Goal: Ask a question

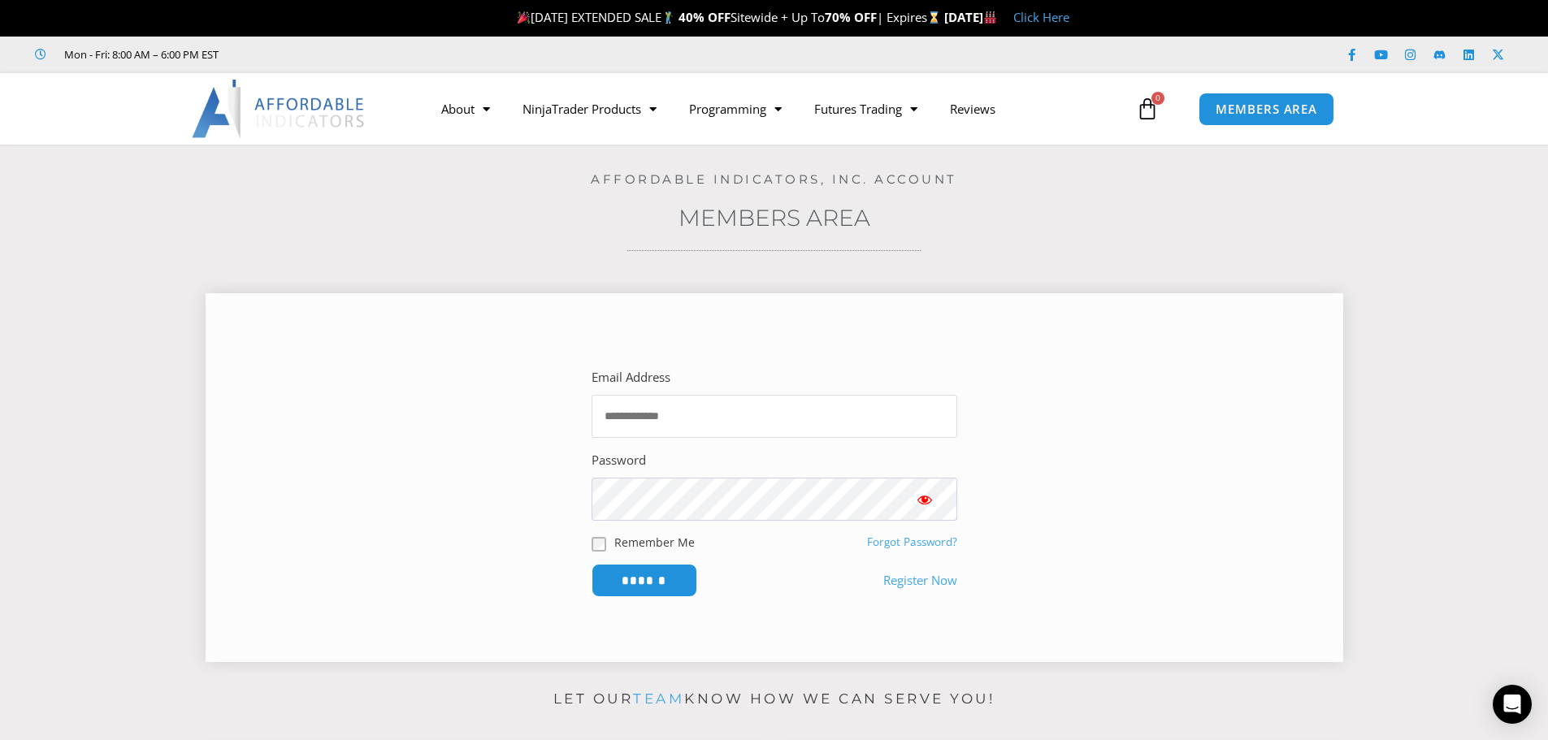
click at [673, 425] on input "Email Address" at bounding box center [774, 416] width 366 height 43
click at [780, 419] on input "Email Address" at bounding box center [774, 416] width 366 height 43
type input "**********"
click at [668, 587] on input "******" at bounding box center [643, 580] width 111 height 35
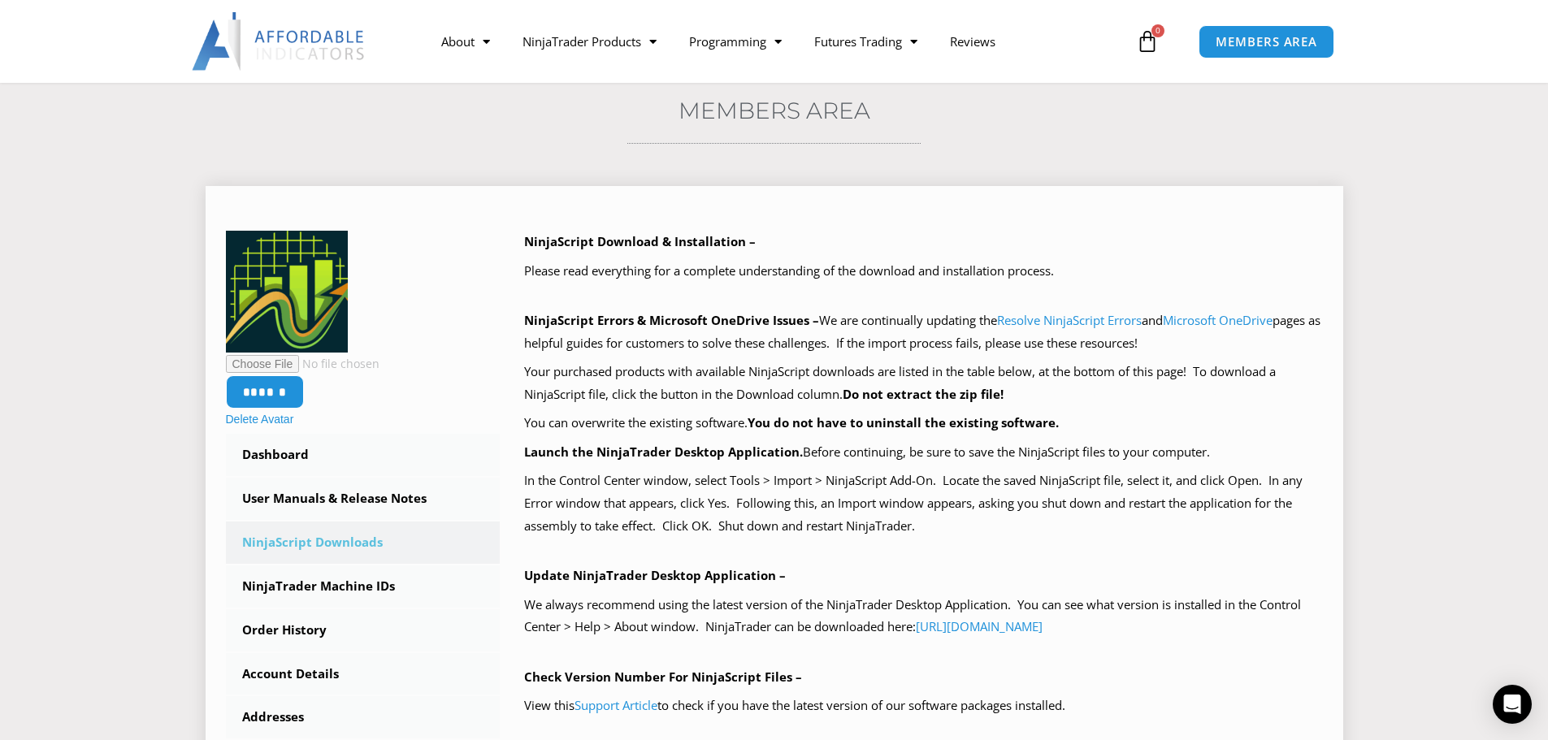
scroll to position [406, 0]
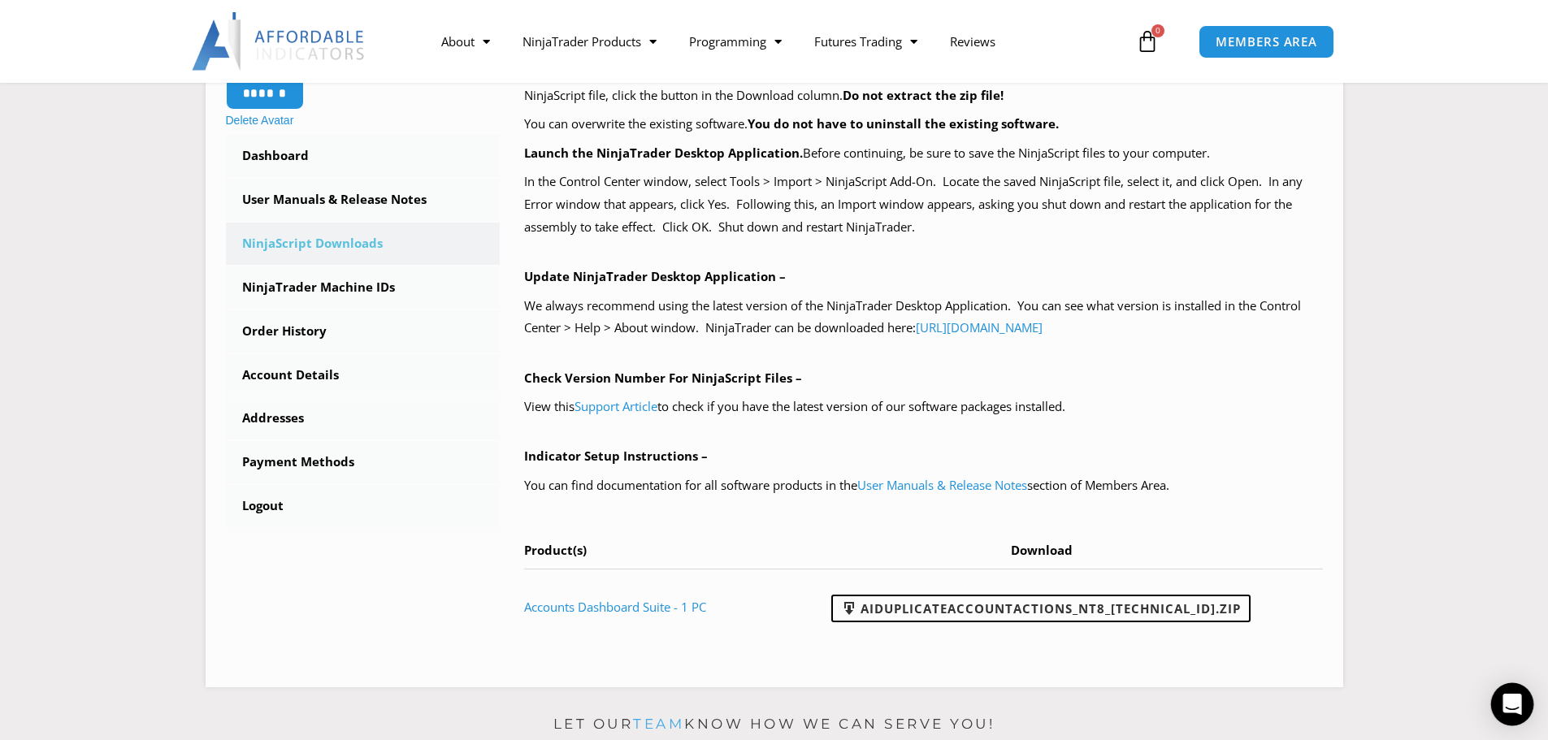
click at [1507, 713] on div "Open Intercom Messenger" at bounding box center [1512, 704] width 43 height 43
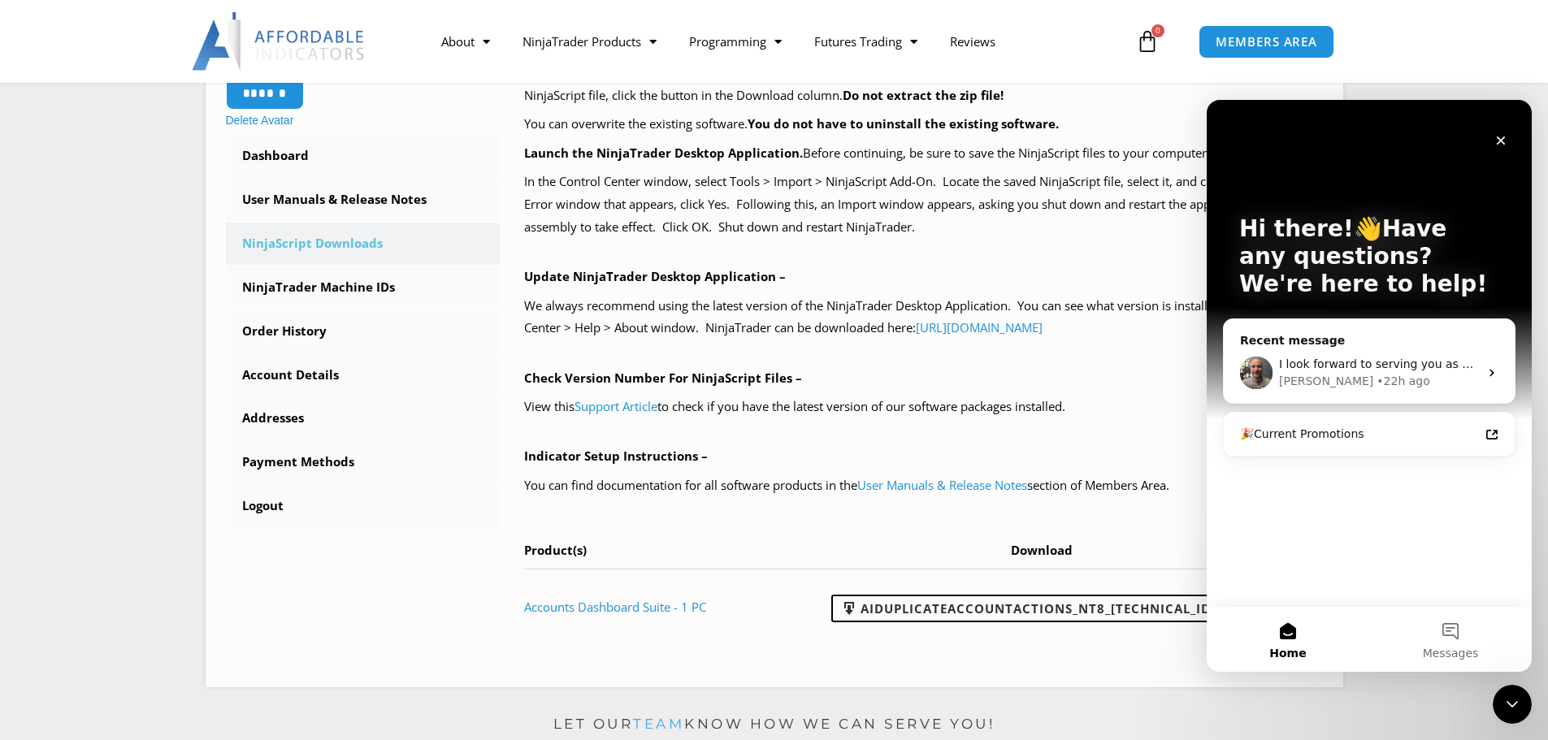
scroll to position [0, 0]
click at [1449, 633] on button "Messages" at bounding box center [1450, 639] width 162 height 65
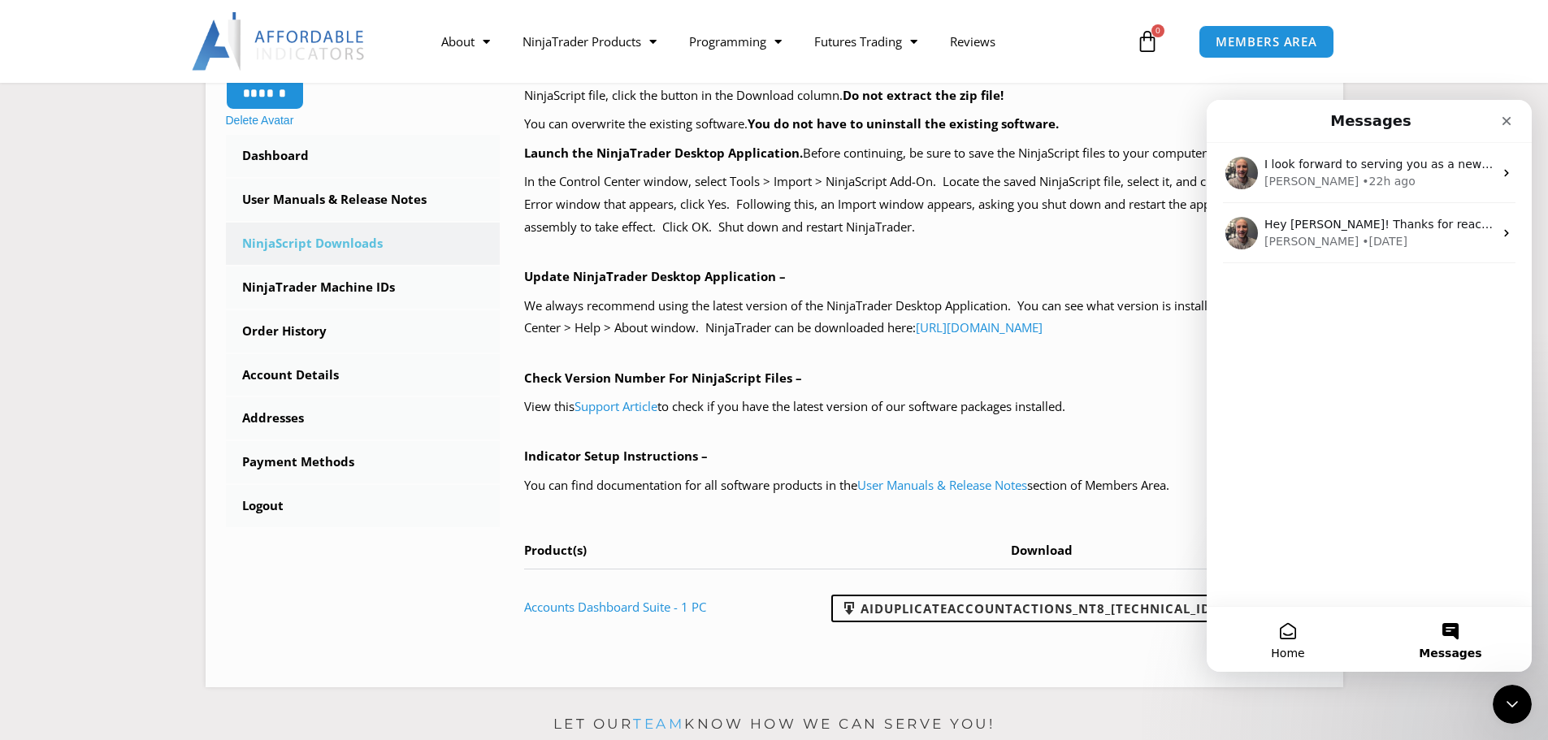
click at [1294, 642] on button "Home" at bounding box center [1287, 639] width 162 height 65
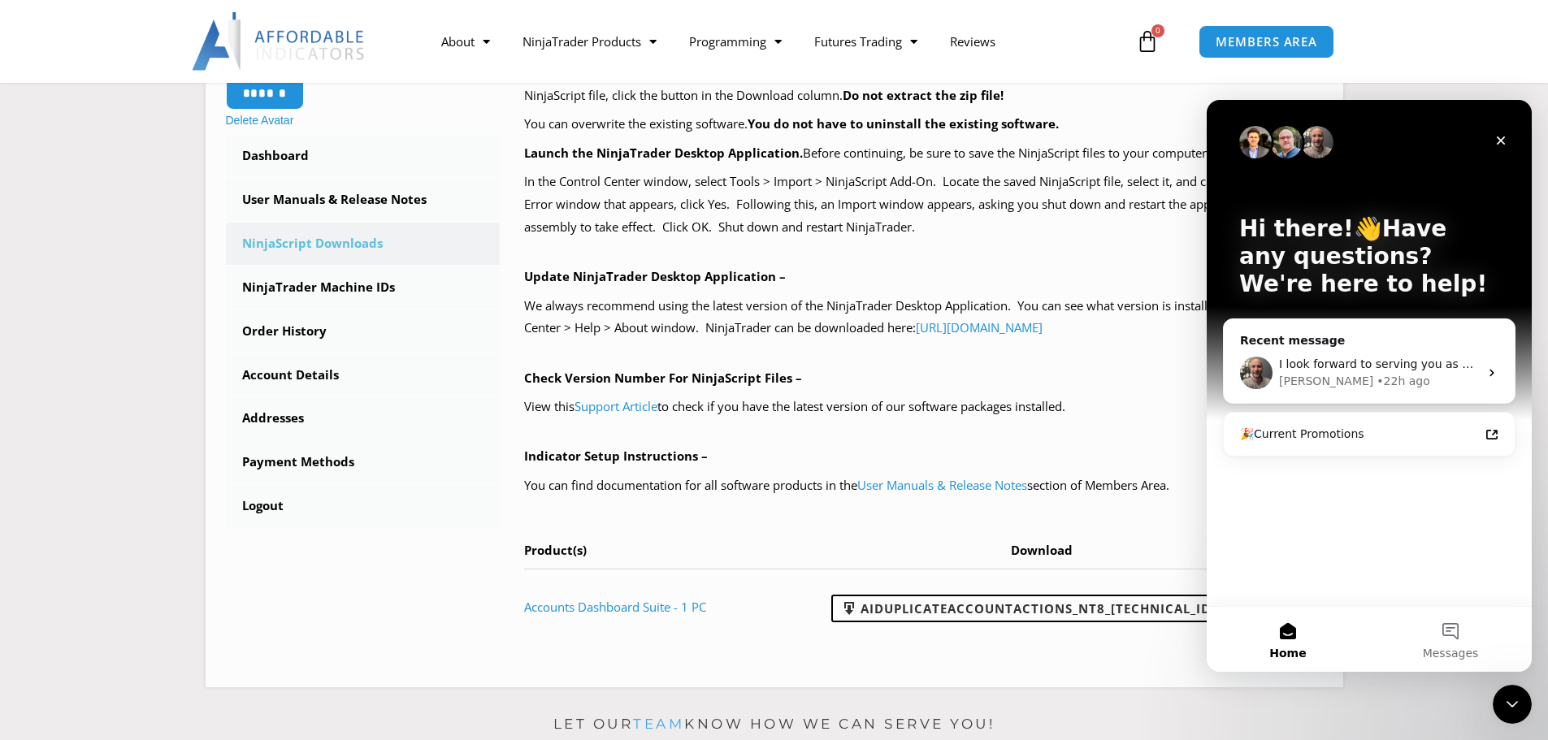
click at [1327, 570] on div "Hi there!👋Have any questions? We're here to help! Recent message I look forward…" at bounding box center [1368, 353] width 325 height 506
click at [1429, 530] on div "Hi there!👋Have any questions? We're here to help! Recent message I look forward…" at bounding box center [1368, 353] width 325 height 506
click at [1444, 380] on div "Joel • 22h ago" at bounding box center [1379, 381] width 200 height 17
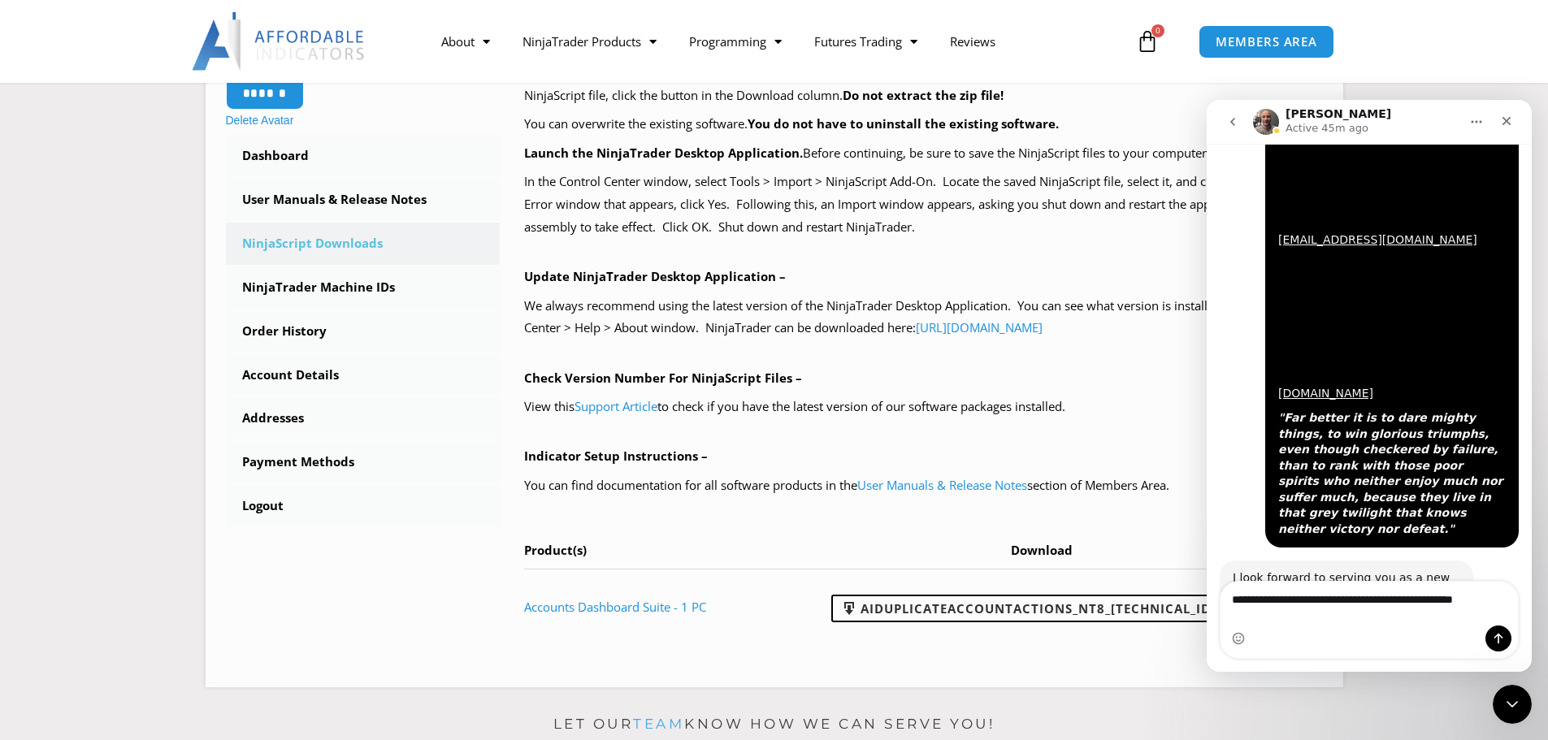
scroll to position [2826, 0]
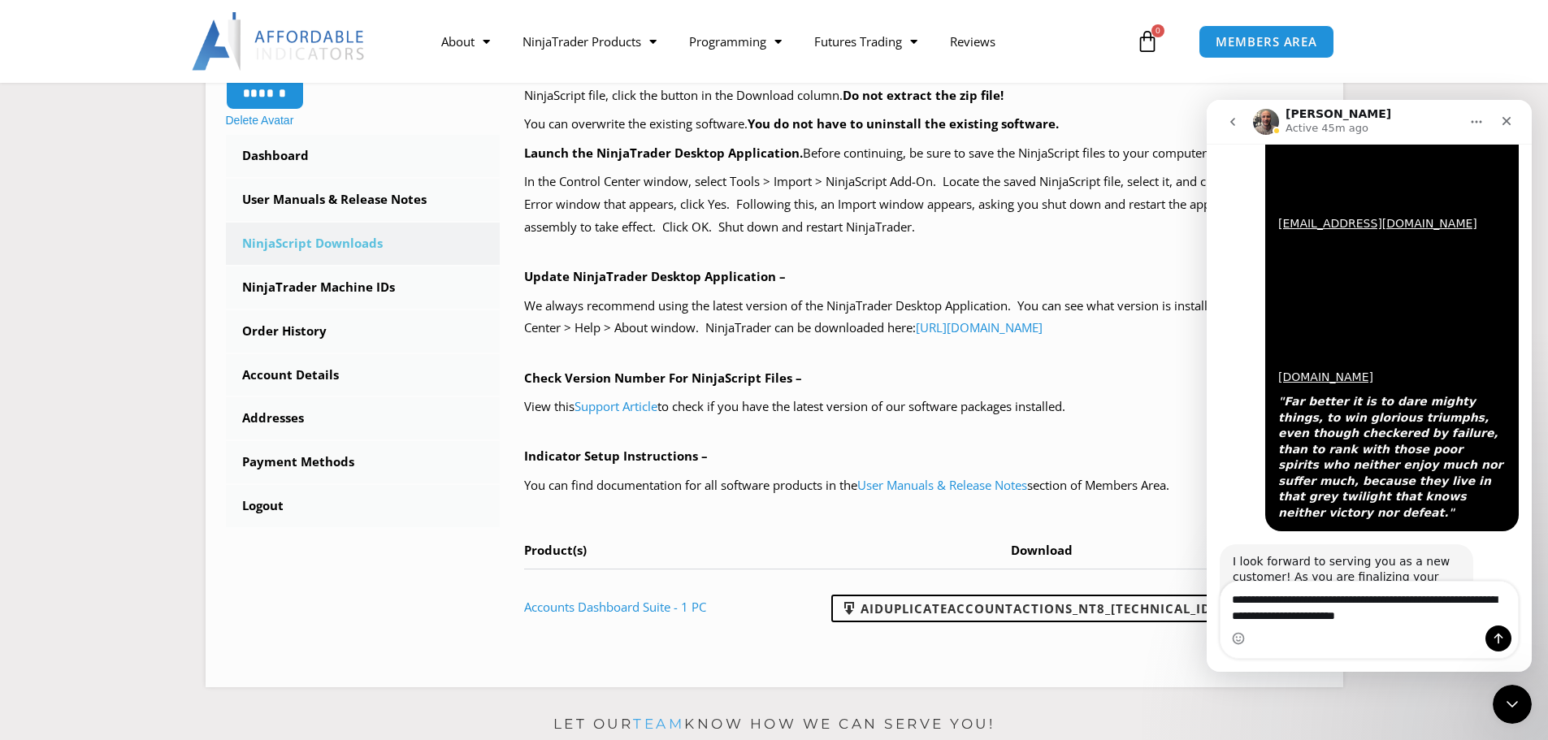
type textarea "**********"
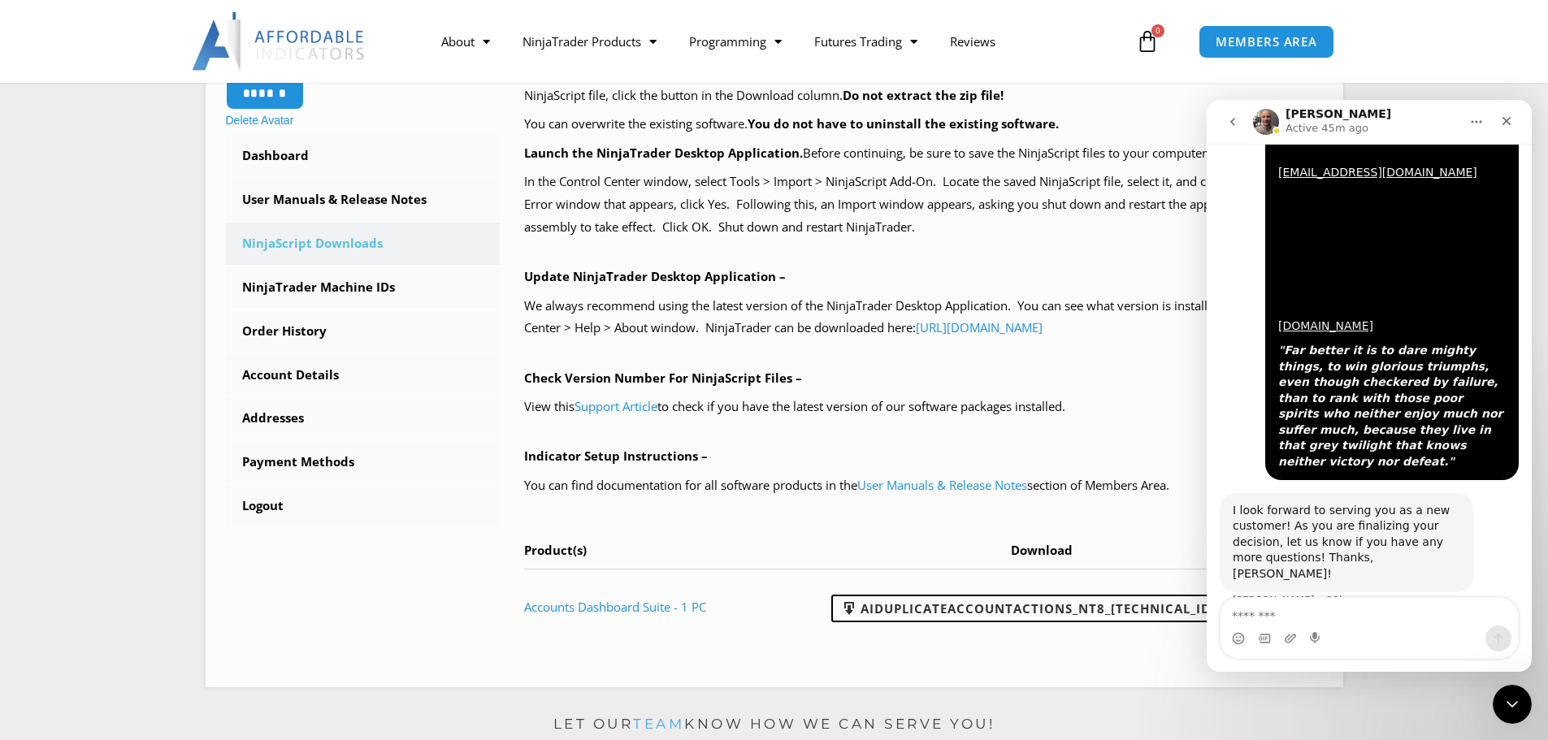
scroll to position [2934, 0]
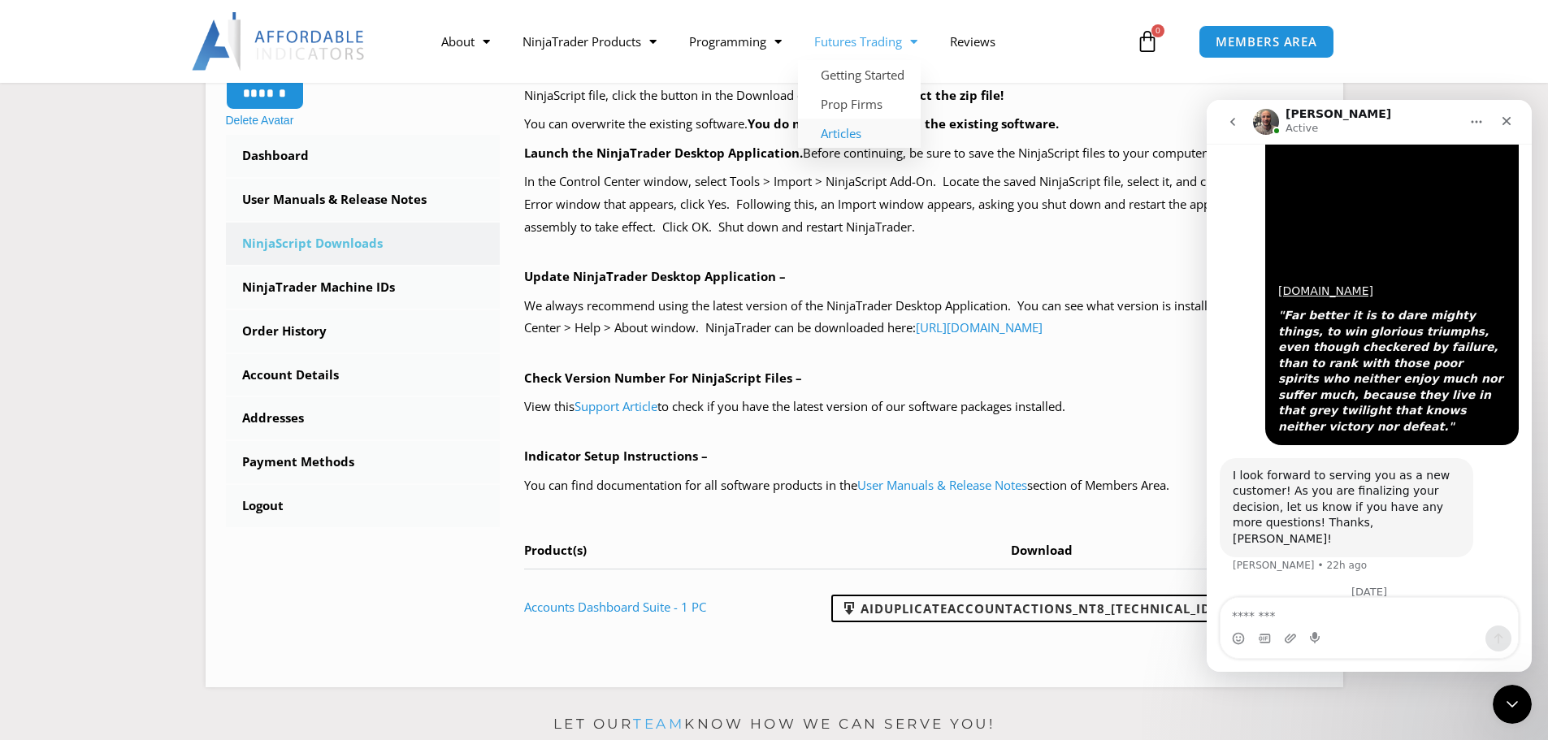
click at [856, 134] on link "Articles" at bounding box center [859, 133] width 123 height 29
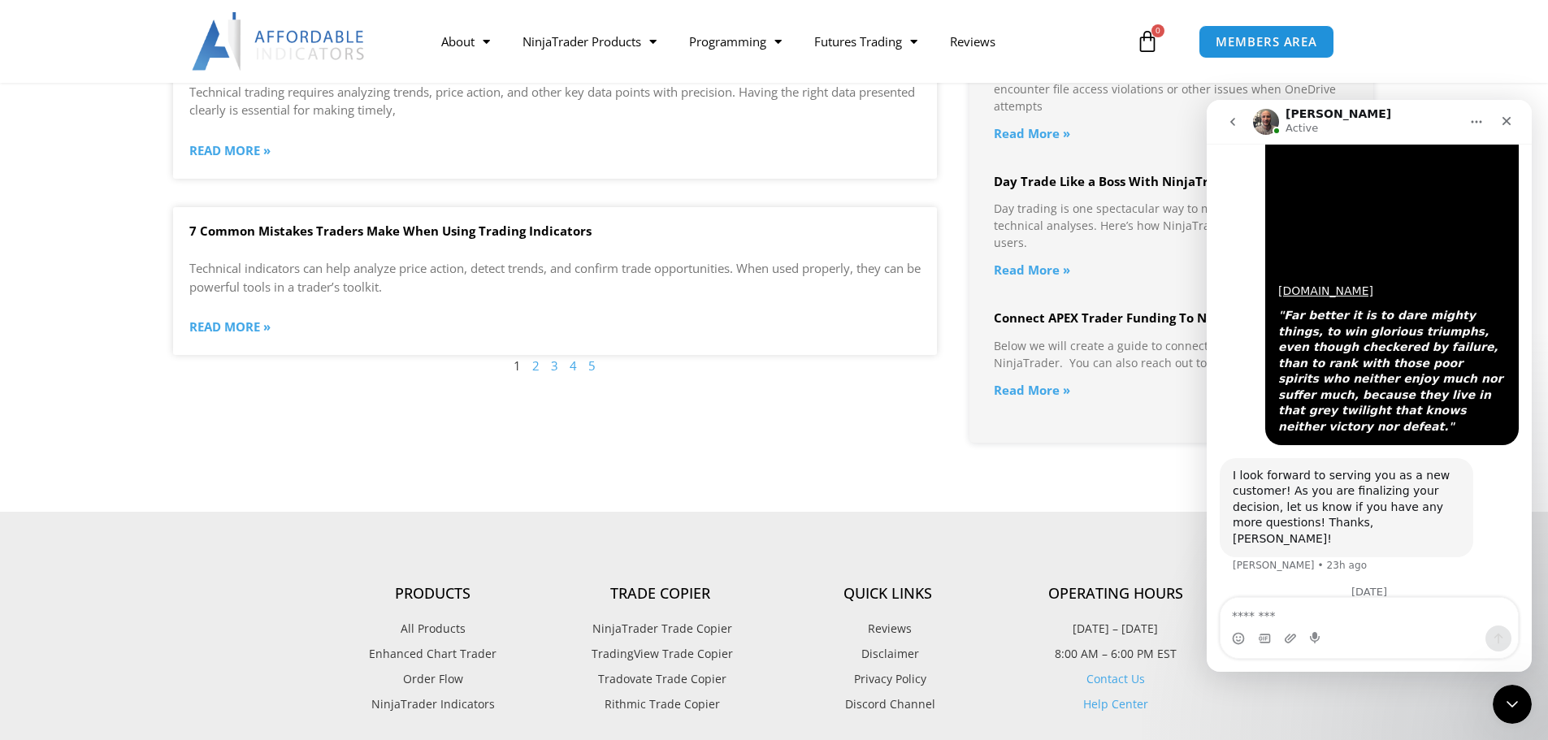
scroll to position [1787, 0]
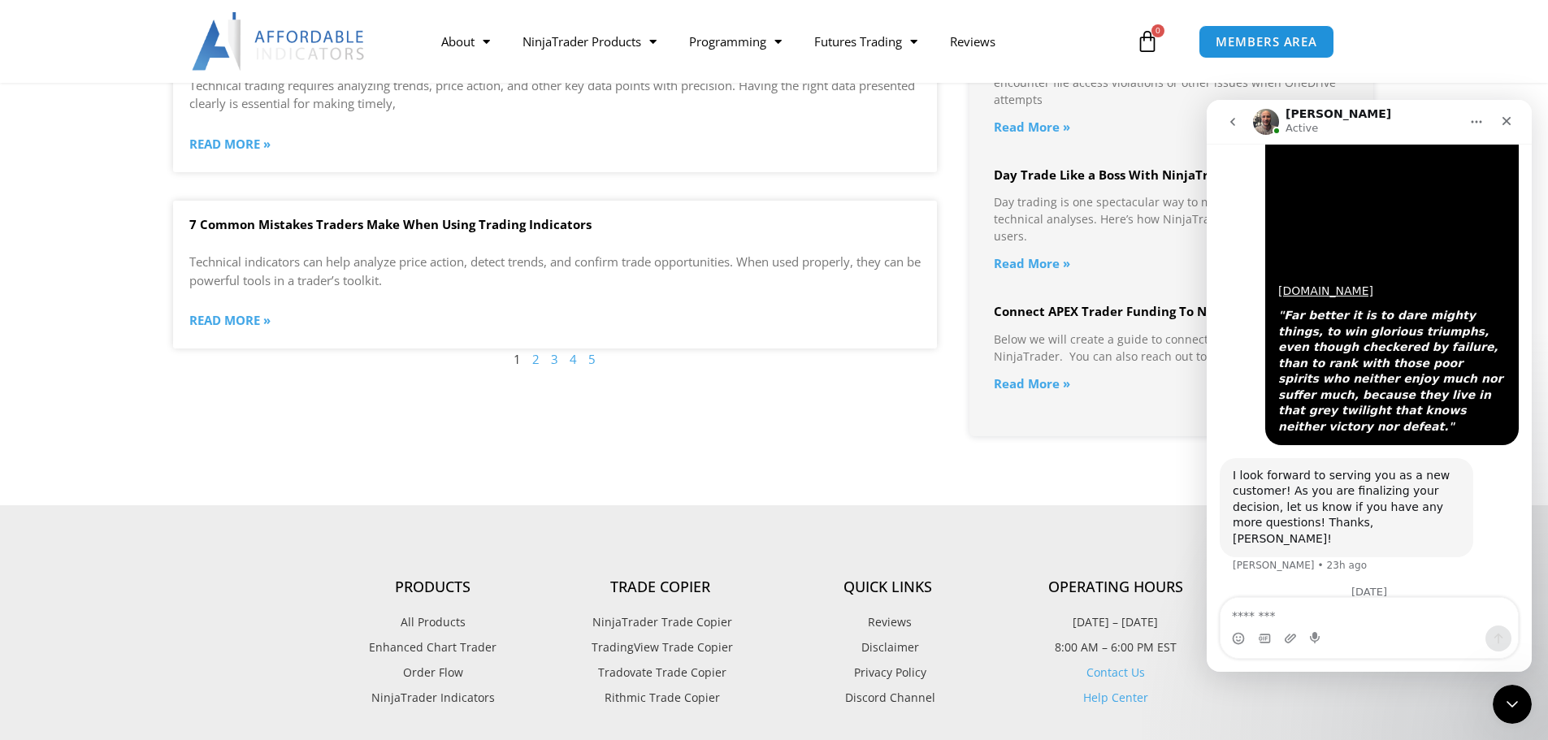
click at [1122, 670] on link "Contact Us" at bounding box center [1115, 672] width 58 height 15
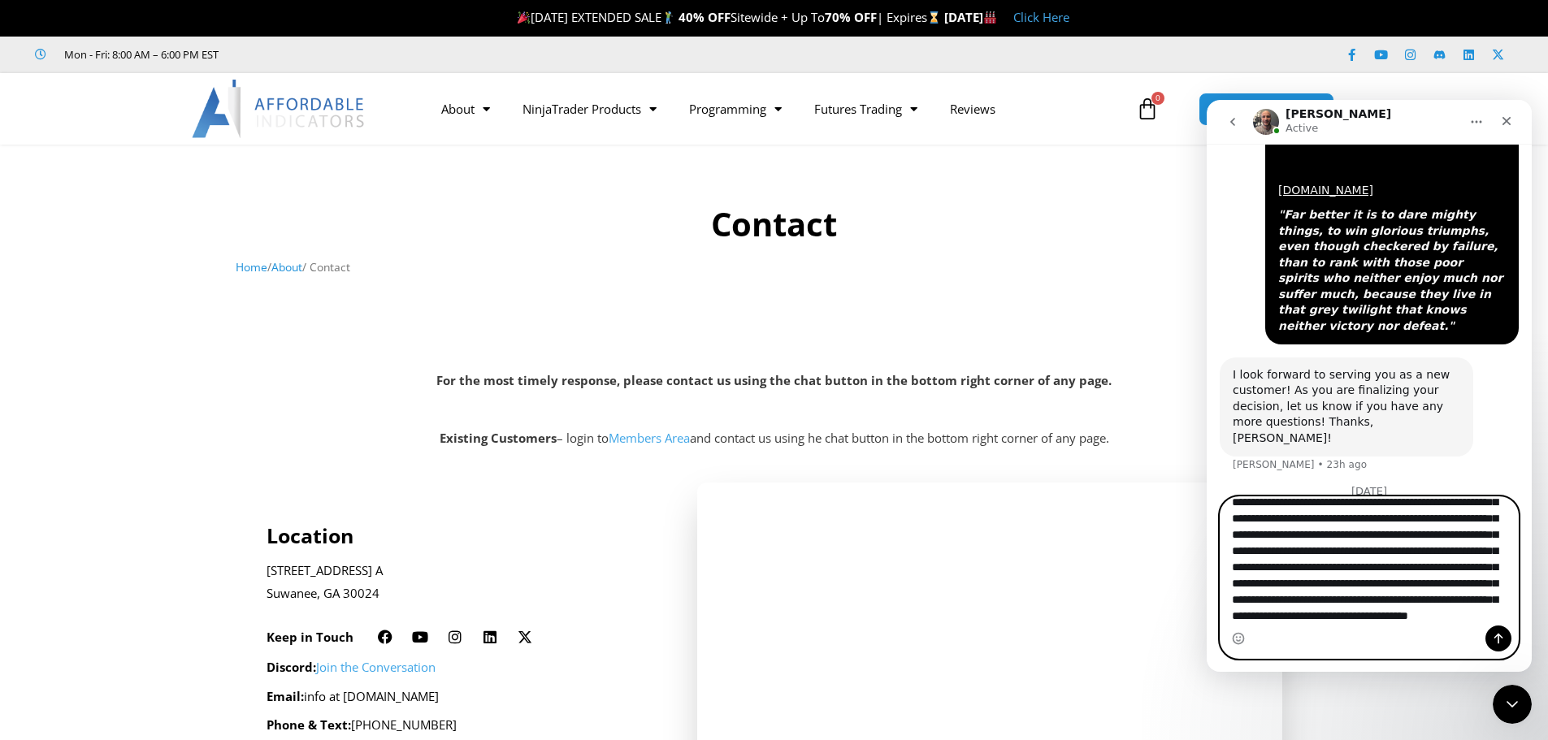
scroll to position [76, 0]
type textarea "**********"
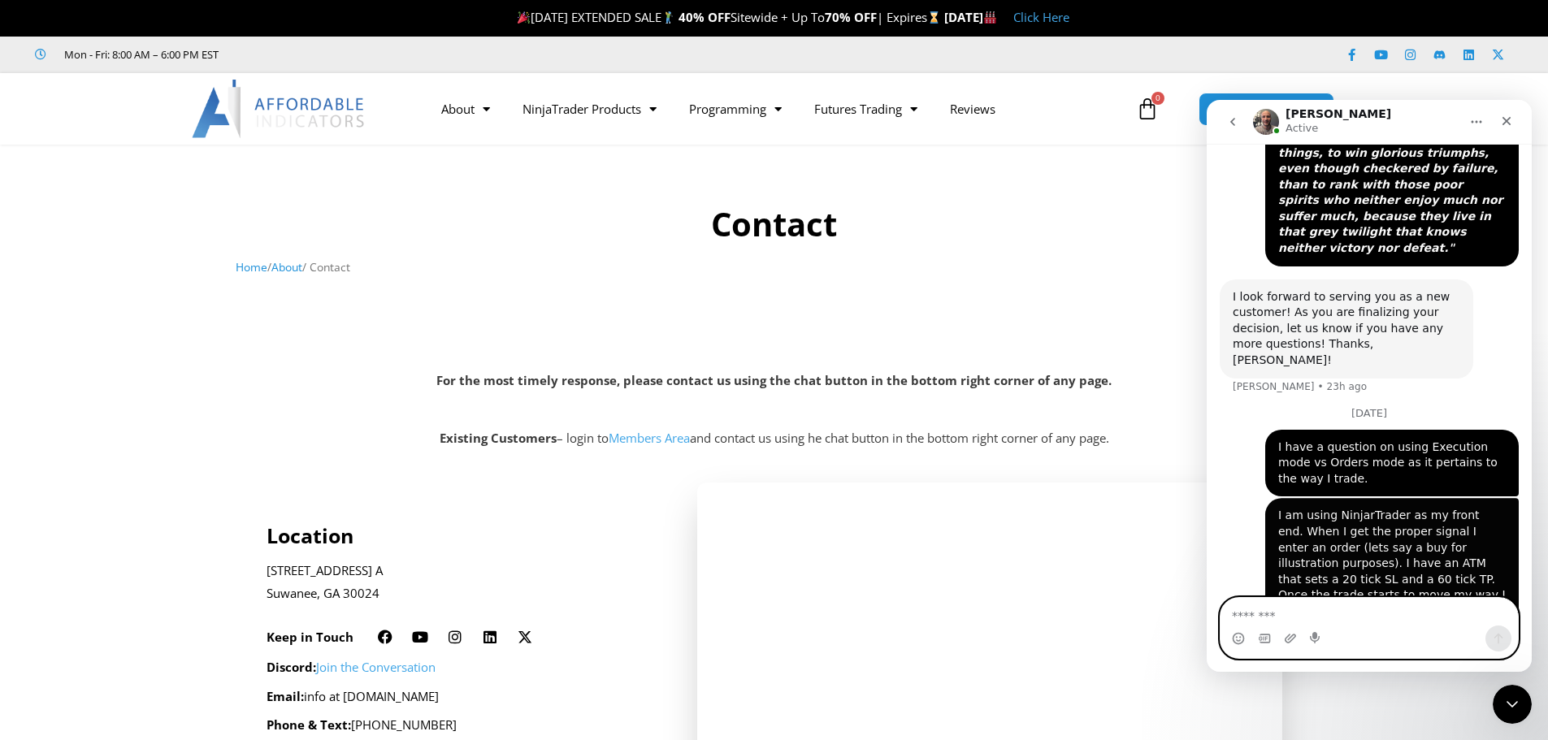
scroll to position [3178, 0]
